Goal: Book appointment/travel/reservation

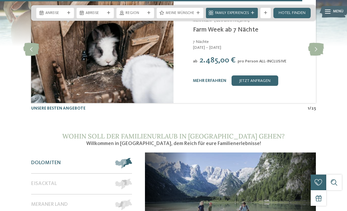
scroll to position [2006, 0]
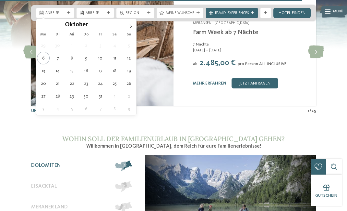
type div "12.10.2025"
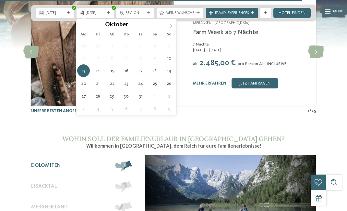
click at [110, 15] on div "13.10.2025" at bounding box center [96, 13] width 38 height 10
click at [108, 11] on div "13.10.2025" at bounding box center [96, 13] width 38 height 10
type div "19.10.2025"
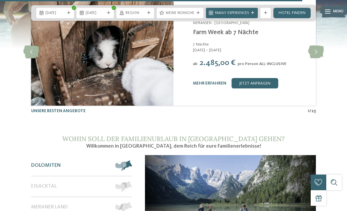
click at [340, 12] on span "Menü" at bounding box center [338, 11] width 10 height 5
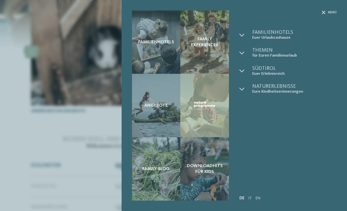
click at [212, 48] on span "Family Experiences" at bounding box center [205, 41] width 38 height 11
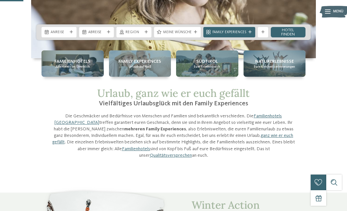
scroll to position [133, 0]
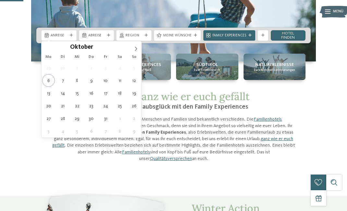
type div "[DATE]"
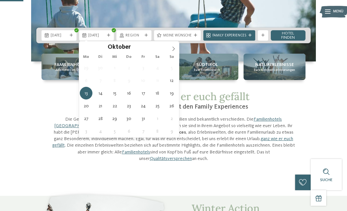
type div "19.10.2025"
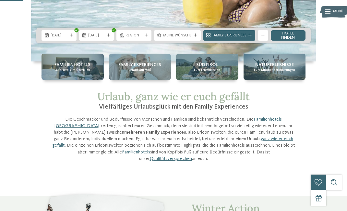
click at [285, 38] on link "Hotel finden" at bounding box center [288, 35] width 35 height 10
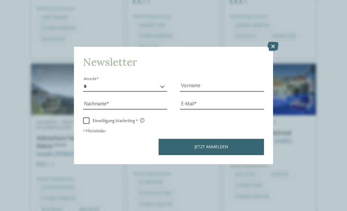
scroll to position [280, 0]
click at [276, 42] on icon at bounding box center [273, 46] width 11 height 9
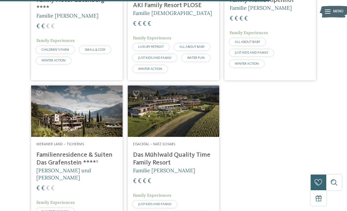
scroll to position [1055, 0]
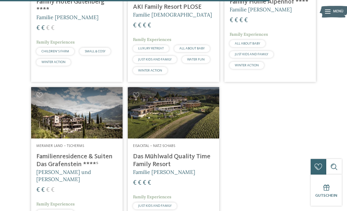
click at [40, 153] on h4 "Familienresidence & Suiten Das Grafenstein ****ˢ" at bounding box center [76, 161] width 81 height 16
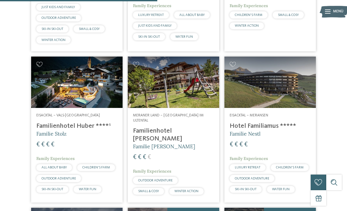
scroll to position [616, 0]
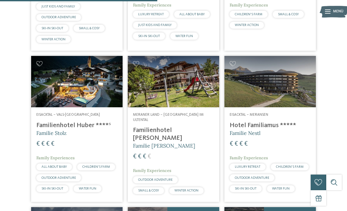
click at [270, 129] on h4 "Hotel Familiamus *****" at bounding box center [270, 125] width 81 height 8
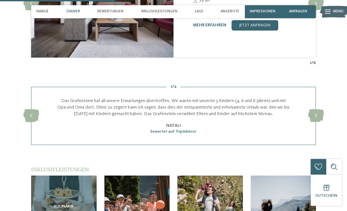
scroll to position [560, 0]
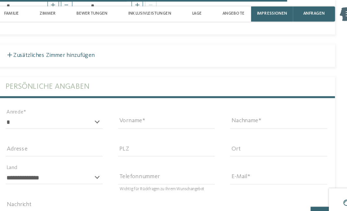
scroll to position [1544, 0]
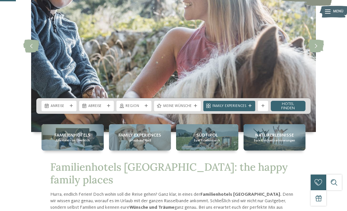
scroll to position [144, 0]
